Goal: Find specific page/section: Find specific page/section

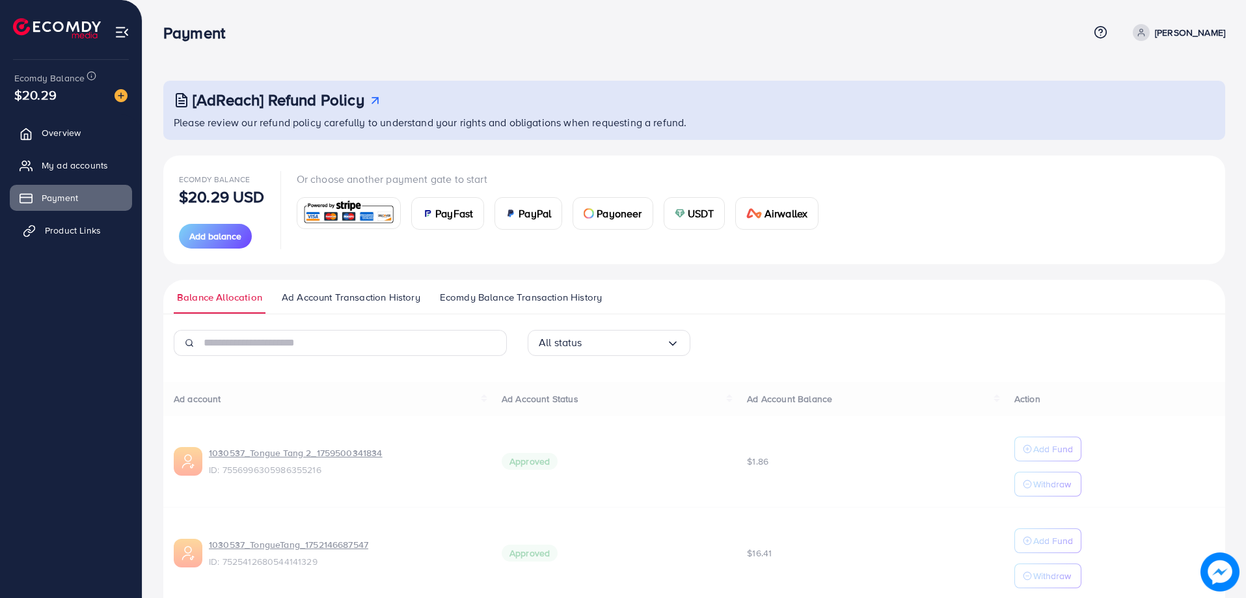
click at [81, 237] on span "Product Links" at bounding box center [73, 230] width 56 height 13
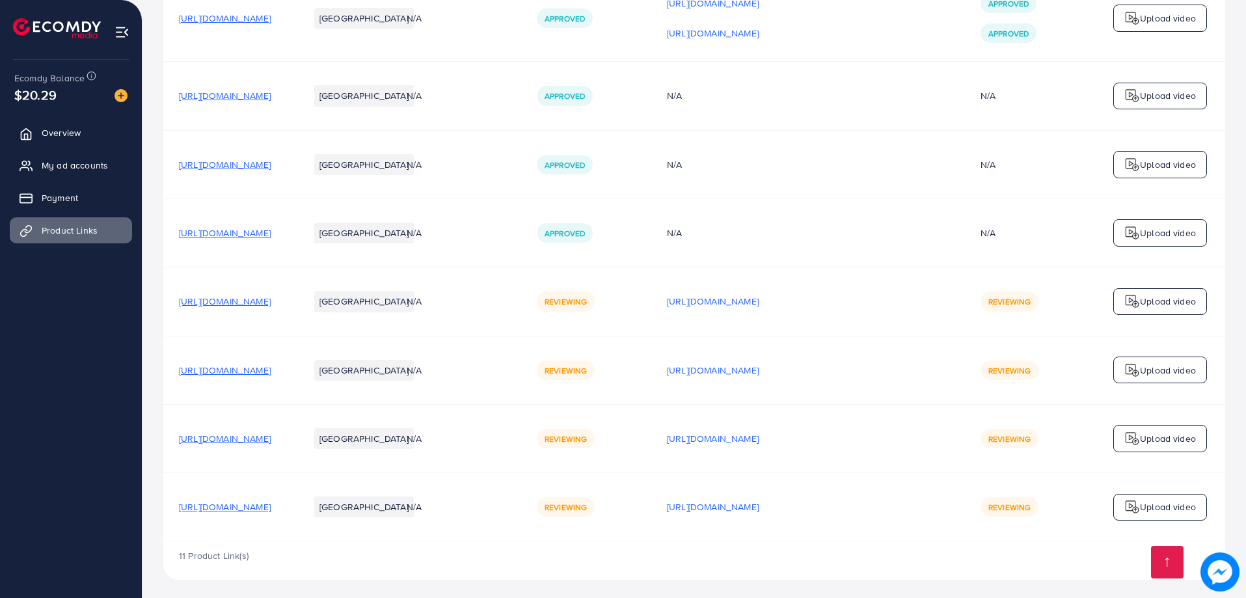
scroll to position [738, 0]
